Goal: Check status

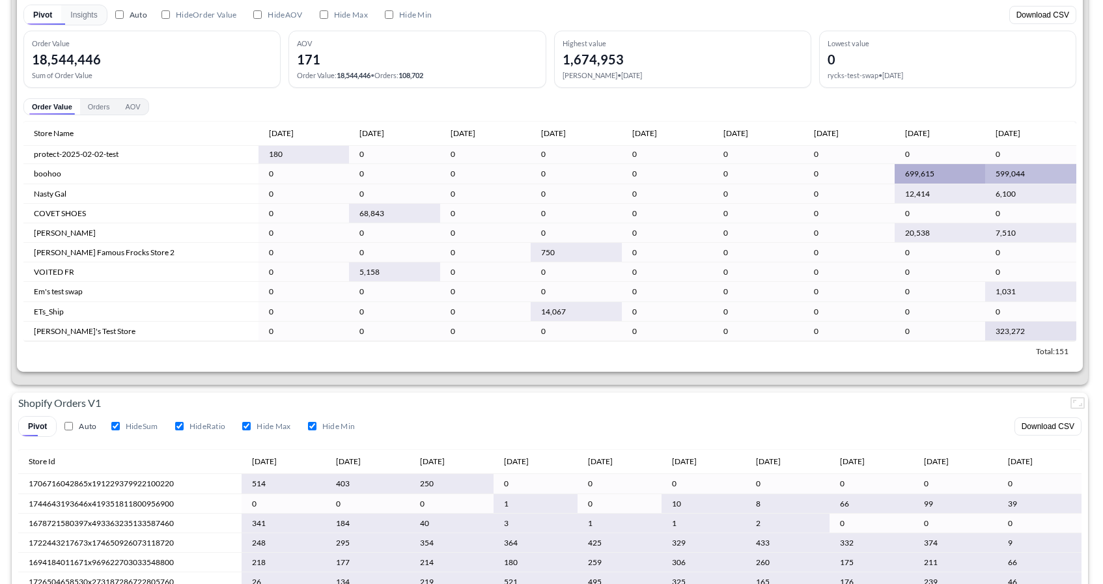
scroll to position [729, 0]
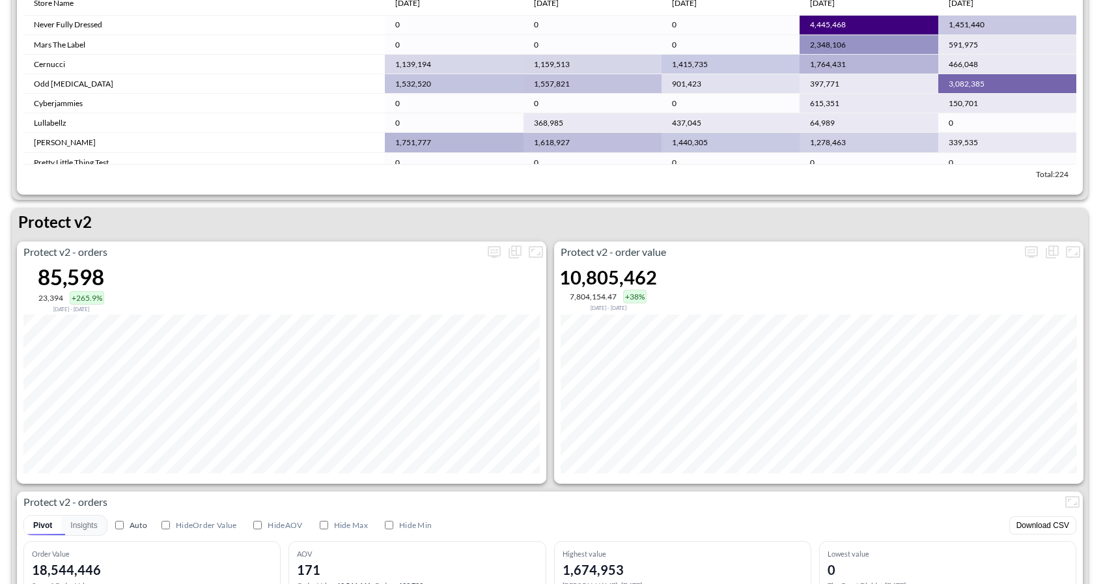
scroll to position [2324, 0]
click at [487, 256] on icon "more" at bounding box center [494, 253] width 16 height 16
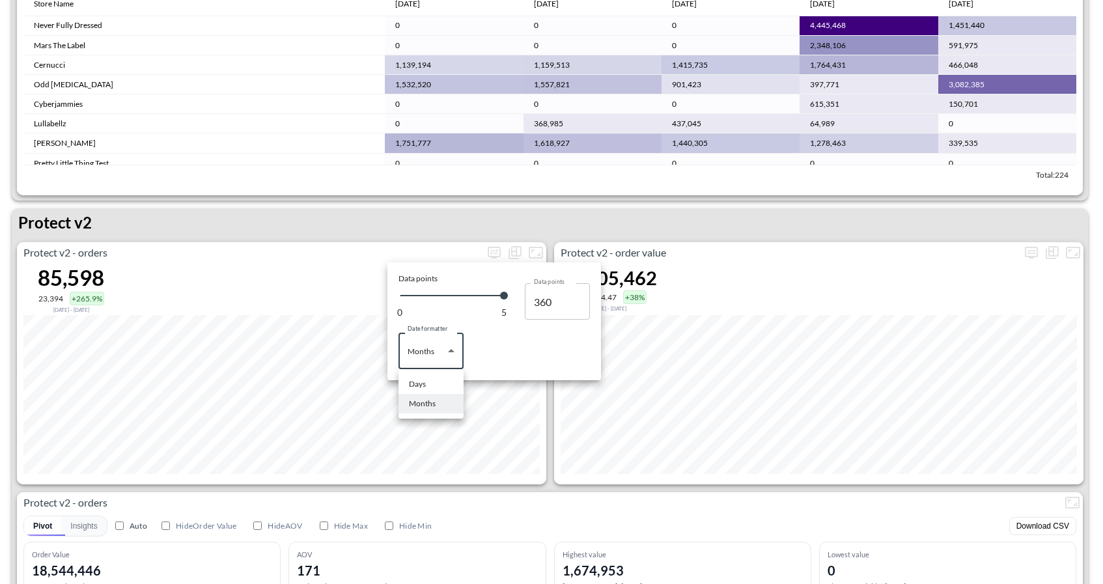
click at [444, 348] on body "BI.P.EYE, Interactive Analytics Dashboards 1 Filters Iso Date Jun 01, 2025 Glob…" at bounding box center [551, 292] width 1103 height 584
click at [414, 378] on div "Days" at bounding box center [417, 384] width 17 height 12
type input "Days"
type input "130"
